Goal: Check status

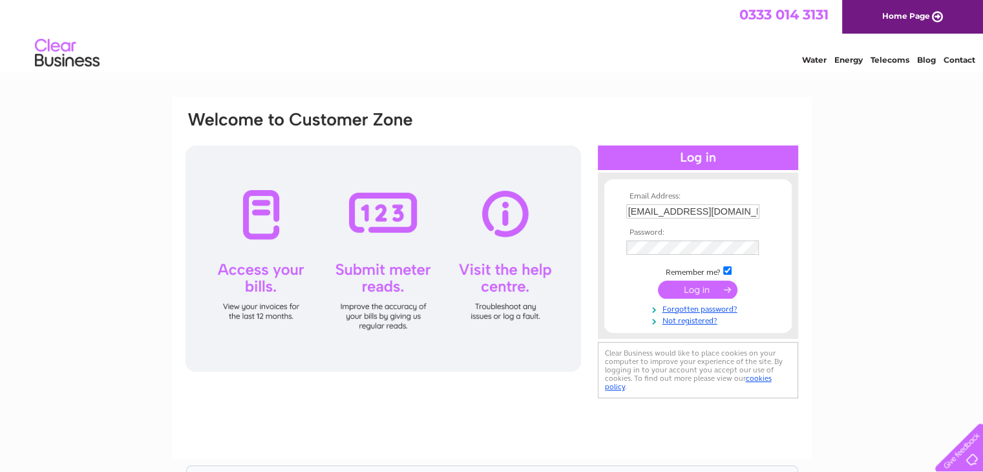
click at [750, 212] on input "CarvetiiContracts@Yahoo.com" at bounding box center [692, 211] width 133 height 14
type input "troyparkproperties@hotmail.com"
click at [700, 288] on input "submit" at bounding box center [698, 290] width 80 height 18
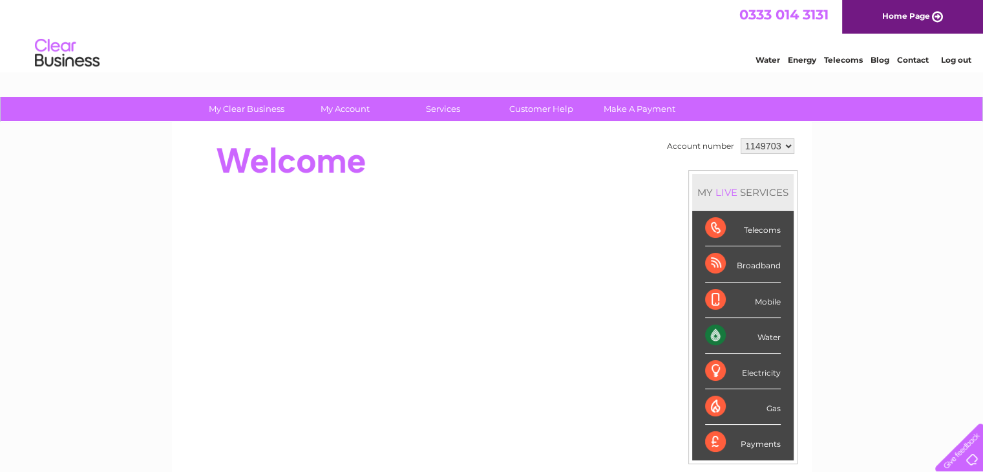
click at [745, 336] on div "Water" at bounding box center [743, 336] width 76 height 36
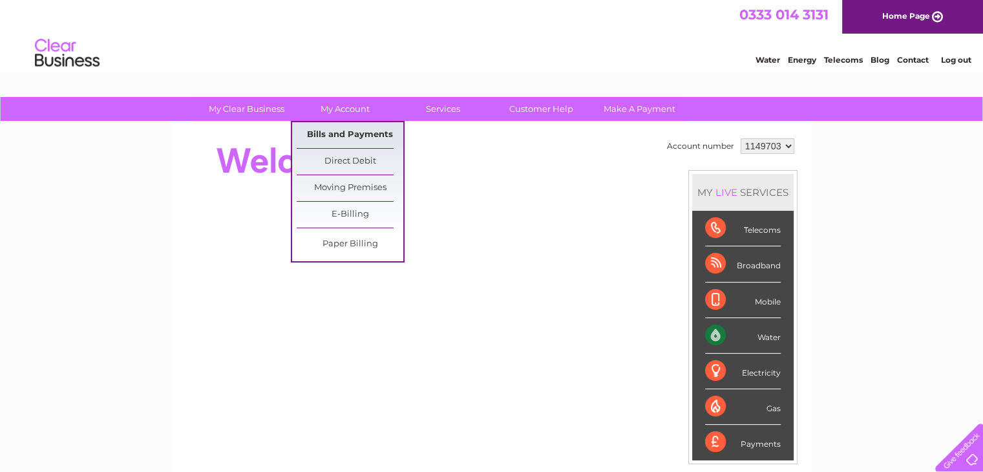
click at [351, 128] on link "Bills and Payments" at bounding box center [350, 135] width 107 height 26
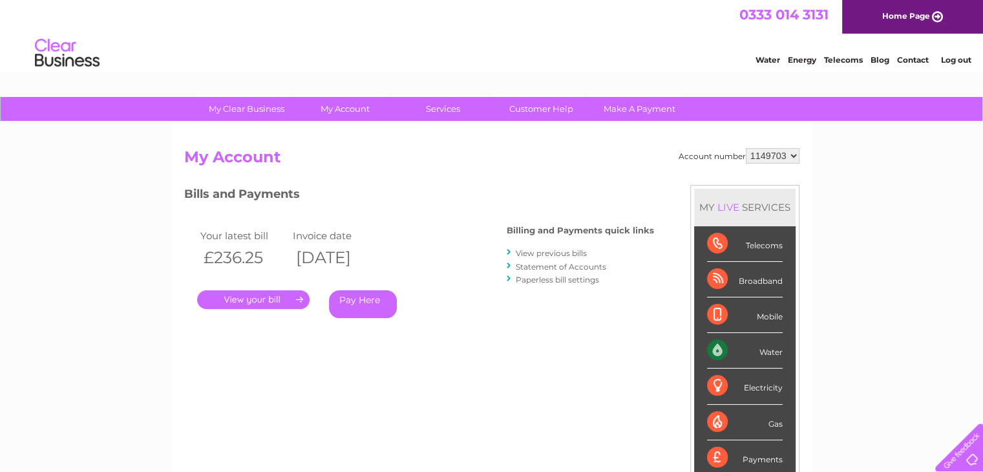
click at [253, 295] on link "." at bounding box center [253, 299] width 112 height 19
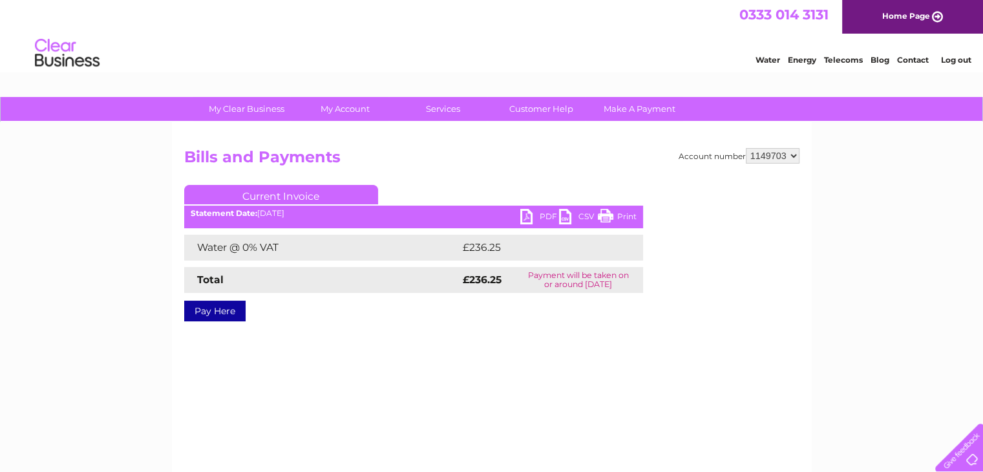
click at [528, 213] on link "PDF" at bounding box center [539, 218] width 39 height 19
click at [527, 217] on link "PDF" at bounding box center [539, 218] width 39 height 19
